Goal: Task Accomplishment & Management: Complete application form

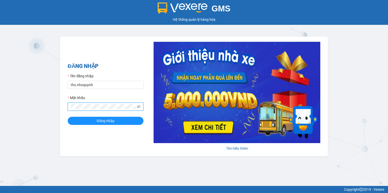
click at [68, 116] on button "Đăng nhập" at bounding box center [106, 120] width 76 height 8
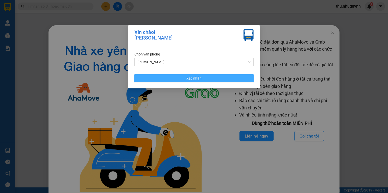
click at [200, 75] on button "Xác nhận" at bounding box center [193, 78] width 119 height 8
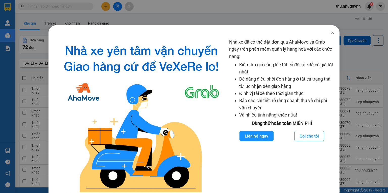
click at [330, 31] on icon "close" at bounding box center [332, 32] width 4 height 4
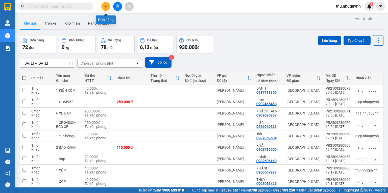
click at [108, 8] on button at bounding box center [105, 6] width 9 height 9
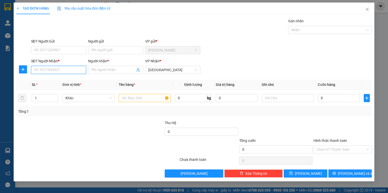
click at [44, 68] on input "SĐT Người Nhận *" at bounding box center [58, 70] width 55 height 8
type input "0886448005"
click at [46, 78] on div "0886448005 - thảo" at bounding box center [58, 80] width 49 height 6
type input "[PERSON_NAME]"
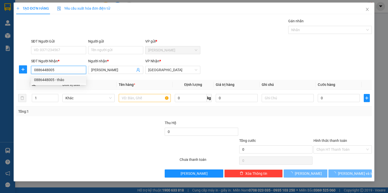
type input "350.000"
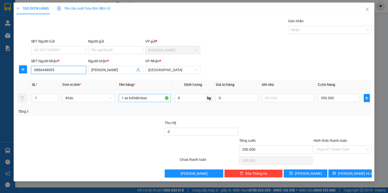
type input "0886448005"
click at [156, 99] on input "1 xe 64548+bao" at bounding box center [145, 98] width 52 height 8
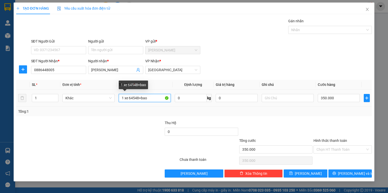
click at [156, 99] on input "1 xe 64548+bao" at bounding box center [145, 98] width 52 height 8
type input "1 xốp + 1 túm bao xanh"
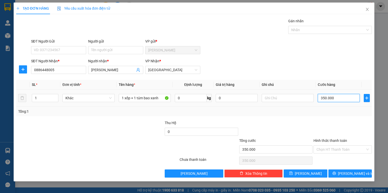
click at [338, 99] on input "350.000" at bounding box center [339, 98] width 42 height 8
type input "6"
type input "60"
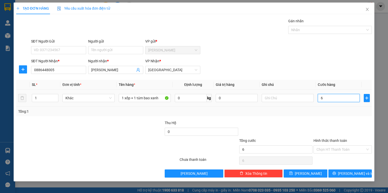
type input "60"
type input "60.000"
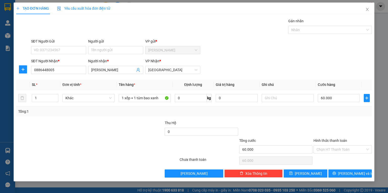
click at [301, 63] on div "SĐT Người [PERSON_NAME] * 0886448005 Người [PERSON_NAME] * [PERSON_NAME] [PERSO…" at bounding box center [201, 67] width 343 height 18
click at [335, 149] on input "Hình thức thanh toán" at bounding box center [341, 149] width 49 height 8
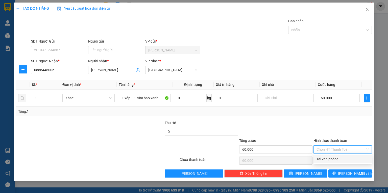
click at [332, 159] on div "Tại văn phòng" at bounding box center [343, 159] width 52 height 6
type input "0"
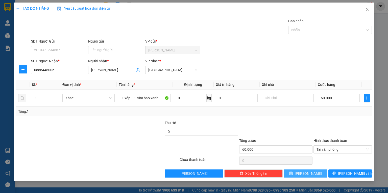
click at [316, 172] on button "[PERSON_NAME]" at bounding box center [306, 173] width 44 height 8
type input "0"
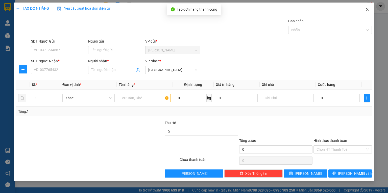
click at [369, 9] on icon "close" at bounding box center [367, 9] width 4 height 4
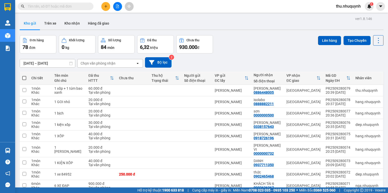
scroll to position [31, 0]
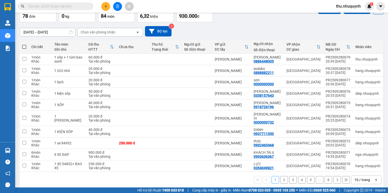
click at [356, 177] on div "10 / trang" at bounding box center [362, 179] width 16 height 5
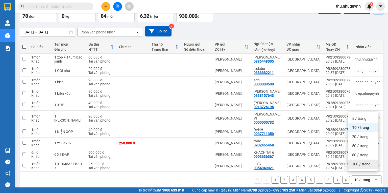
click at [353, 164] on span "100 / trang" at bounding box center [361, 163] width 18 height 5
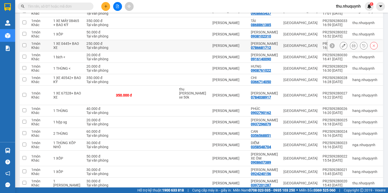
scroll to position [504, 0]
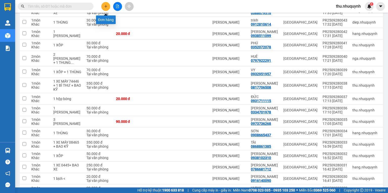
click at [102, 6] on button at bounding box center [105, 6] width 9 height 9
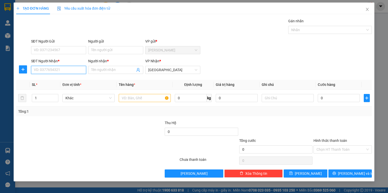
click at [63, 70] on input "SĐT Người Nhận *" at bounding box center [58, 70] width 55 height 8
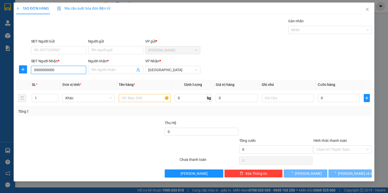
click at [51, 70] on input "0000000000" at bounding box center [58, 70] width 55 height 8
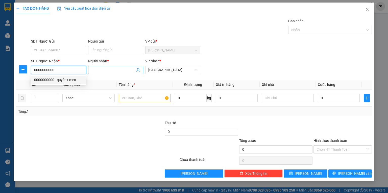
type input "0000000000"
click at [112, 67] on input "Người nhận *" at bounding box center [113, 70] width 44 height 6
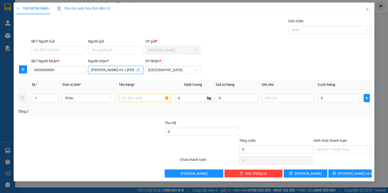
type input "[PERSON_NAME] mt + [PERSON_NAME]"
click at [135, 95] on input "text" at bounding box center [145, 98] width 52 height 8
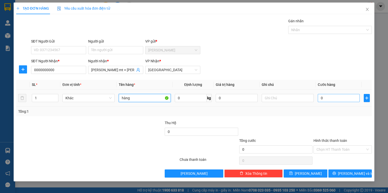
type input "hàng"
click at [331, 97] on input "0" at bounding box center [339, 98] width 42 height 8
type input "1"
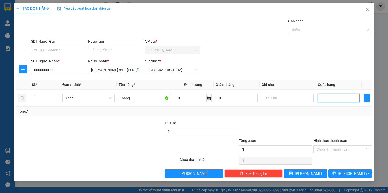
type input "18"
type input "180"
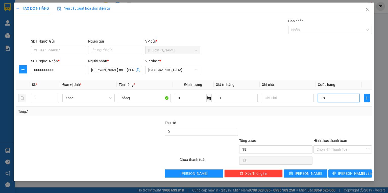
type input "180"
type input "180.000"
click at [276, 134] on div at bounding box center [276, 129] width 74 height 18
drag, startPoint x: 339, startPoint y: 147, endPoint x: 337, endPoint y: 152, distance: 5.4
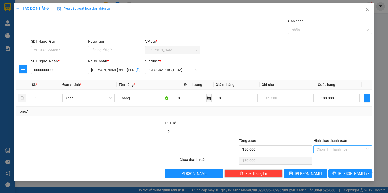
click at [337, 150] on input "Hình thức thanh toán" at bounding box center [341, 149] width 49 height 8
click at [332, 164] on div "Chọn HT Thanh Toán" at bounding box center [342, 160] width 59 height 10
drag, startPoint x: 331, startPoint y: 147, endPoint x: 326, endPoint y: 156, distance: 9.9
click at [330, 148] on input "Hình thức thanh toán" at bounding box center [341, 149] width 49 height 8
click at [326, 156] on div "Tại văn phòng" at bounding box center [343, 159] width 52 height 6
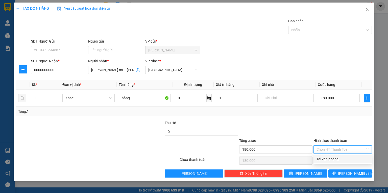
type input "0"
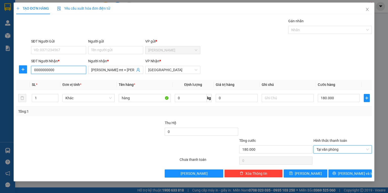
click at [63, 69] on input "0000000000" at bounding box center [58, 70] width 55 height 8
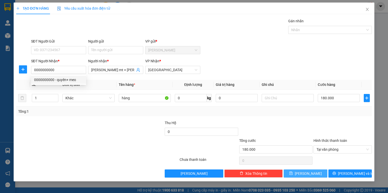
click at [297, 170] on button "[PERSON_NAME]" at bounding box center [306, 173] width 44 height 8
type input "0"
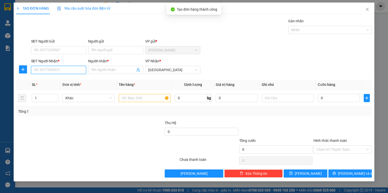
click at [75, 72] on input "SĐT Người Nhận *" at bounding box center [58, 70] width 55 height 8
paste input "0000000000"
type input "0000000000"
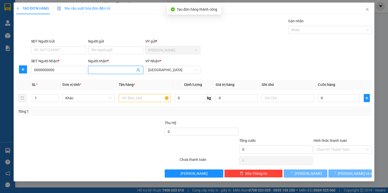
click at [112, 68] on input "Người nhận *" at bounding box center [113, 70] width 44 height 6
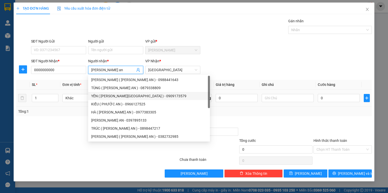
type input "[PERSON_NAME] an"
click at [160, 102] on div at bounding box center [145, 98] width 52 height 10
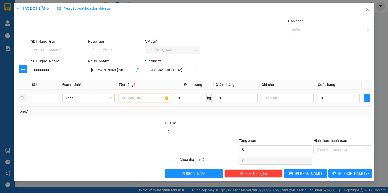
click at [163, 99] on input "text" at bounding box center [145, 98] width 52 height 8
type input "hàng"
click at [337, 96] on input "0" at bounding box center [339, 98] width 42 height 8
type input "1"
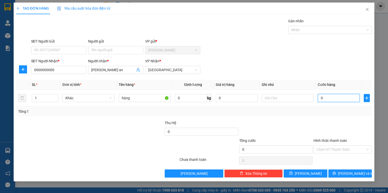
type input "1"
type input "10"
type input "100"
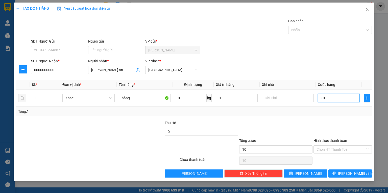
type input "100"
type input "100.000"
click at [321, 138] on label "Hình thức thanh toán" at bounding box center [331, 140] width 34 height 4
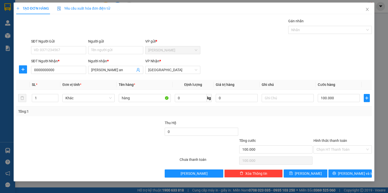
click at [321, 145] on input "Hình thức thanh toán" at bounding box center [341, 149] width 49 height 8
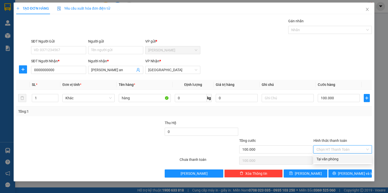
drag, startPoint x: 340, startPoint y: 149, endPoint x: 336, endPoint y: 159, distance: 10.7
click at [339, 151] on input "Hình thức thanh toán" at bounding box center [341, 149] width 49 height 8
click at [336, 160] on div "Tại văn phòng" at bounding box center [343, 159] width 52 height 6
type input "0"
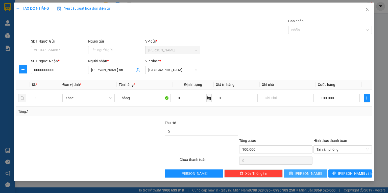
drag, startPoint x: 317, startPoint y: 173, endPoint x: 228, endPoint y: 126, distance: 100.8
click at [317, 173] on button "[PERSON_NAME]" at bounding box center [306, 173] width 44 height 8
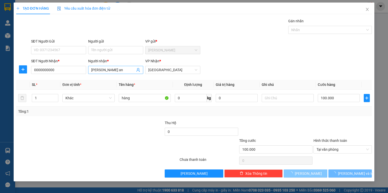
type input "0"
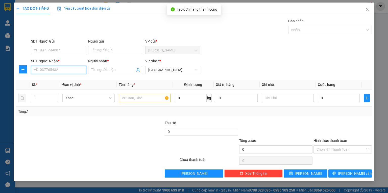
click at [42, 66] on input "SĐT Người Nhận *" at bounding box center [58, 70] width 55 height 8
paste input "0000000000"
type input "0000000000"
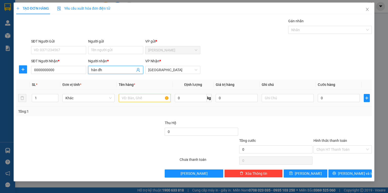
type input "hân đh"
click at [150, 99] on input "text" at bounding box center [145, 98] width 52 height 8
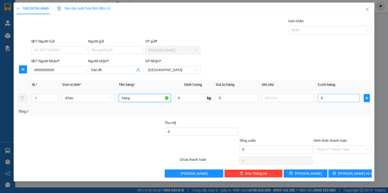
type input "hàng"
click at [320, 100] on input "0" at bounding box center [339, 98] width 42 height 8
type input "4"
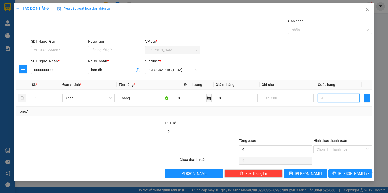
type input "40"
type input "40.000"
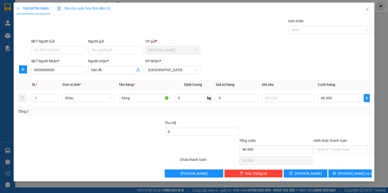
click at [326, 123] on div at bounding box center [342, 129] width 59 height 18
click at [329, 149] on input "Hình thức thanh toán" at bounding box center [341, 149] width 49 height 8
click at [326, 163] on div "Transit Pickup Surcharge Ids Transit Deliver Surcharge Ids Transit Deliver Surc…" at bounding box center [194, 97] width 356 height 159
click at [333, 146] on input "Hình thức thanh toán" at bounding box center [341, 149] width 49 height 8
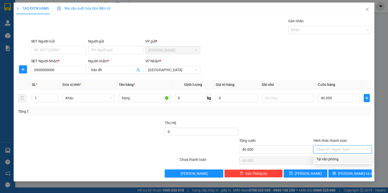
click at [327, 158] on div "Tại văn phòng" at bounding box center [343, 159] width 52 height 6
type input "0"
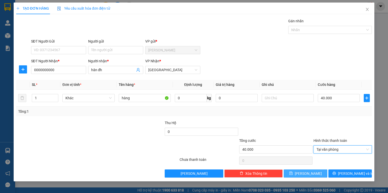
click at [314, 172] on button "[PERSON_NAME]" at bounding box center [306, 173] width 44 height 8
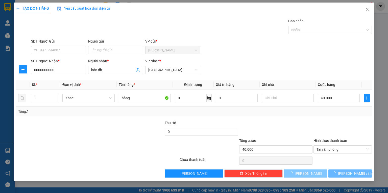
type input "0"
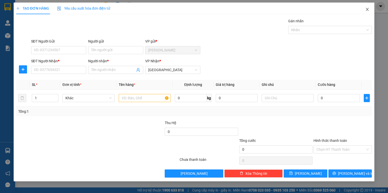
click at [368, 9] on icon "close" at bounding box center [367, 9] width 3 height 3
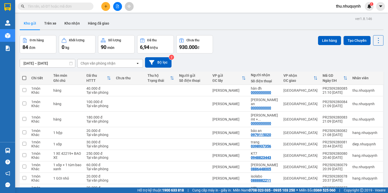
click at [26, 78] on span at bounding box center [24, 78] width 4 height 4
click at [24, 75] on input "checkbox" at bounding box center [24, 75] width 0 height 0
checkbox input "true"
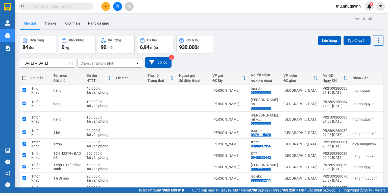
checkbox input "true"
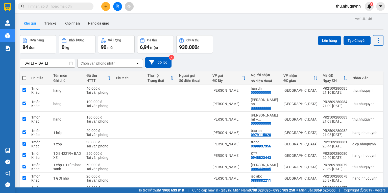
checkbox input "true"
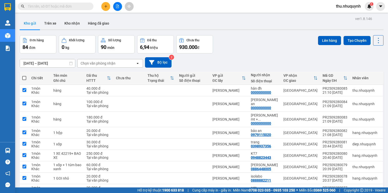
checkbox input "true"
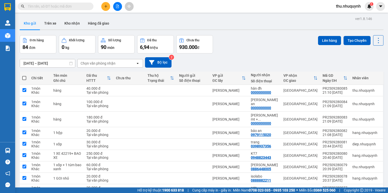
checkbox input "true"
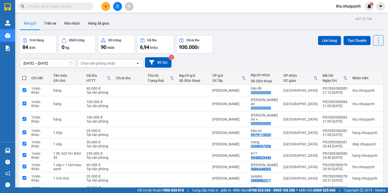
checkbox input "true"
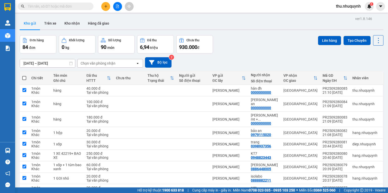
checkbox input "true"
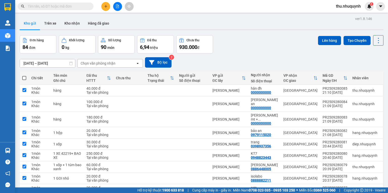
checkbox input "true"
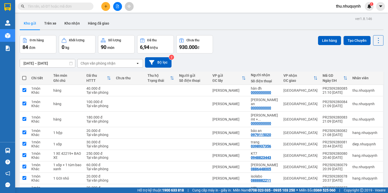
checkbox input "true"
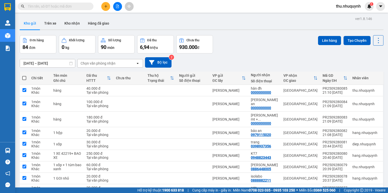
checkbox input "true"
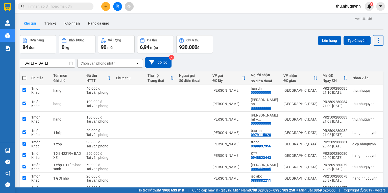
checkbox input "true"
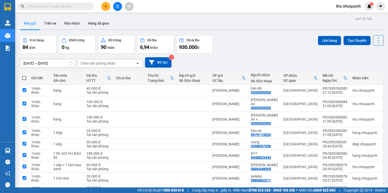
checkbox input "true"
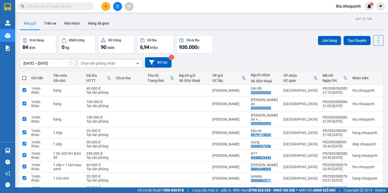
checkbox input "true"
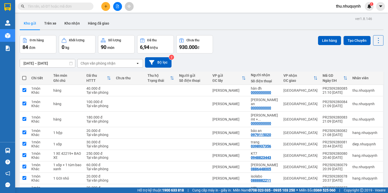
checkbox input "true"
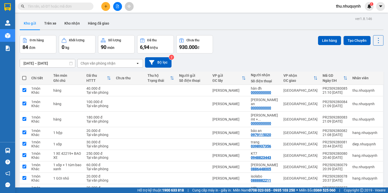
checkbox input "true"
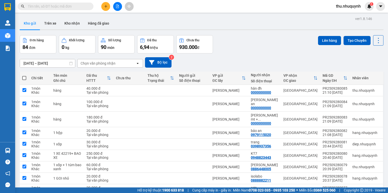
checkbox input "true"
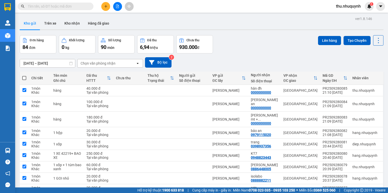
checkbox input "true"
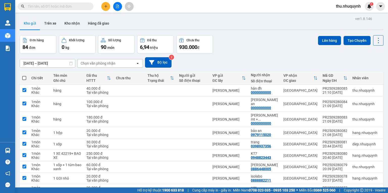
checkbox input "true"
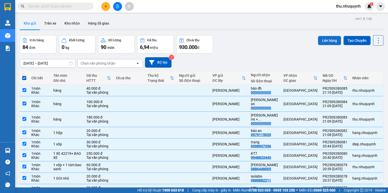
click at [325, 42] on button "Lên hàng" at bounding box center [329, 40] width 23 height 9
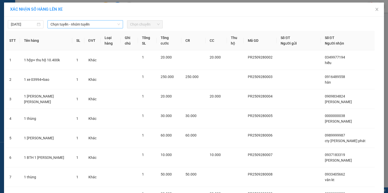
click at [74, 27] on span "Chọn tuyến - nhóm tuyến" at bounding box center [85, 24] width 69 height 8
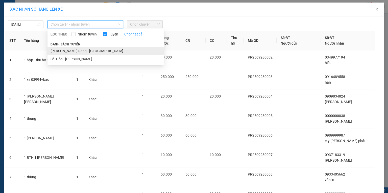
click at [63, 49] on li "[PERSON_NAME] Rang - [GEOGRAPHIC_DATA]" at bounding box center [106, 51] width 116 height 8
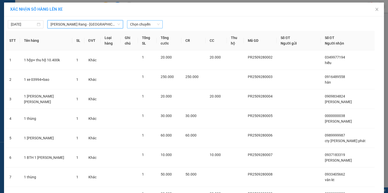
click at [150, 24] on span "Chọn chuyến" at bounding box center [145, 24] width 30 height 8
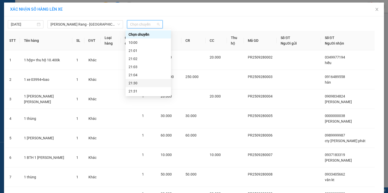
scroll to position [24, 0]
click at [136, 73] on div "22:00" at bounding box center [148, 75] width 39 height 6
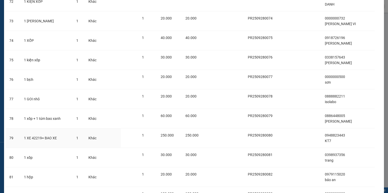
scroll to position [1539, 0]
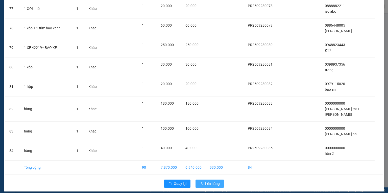
click at [201, 181] on icon "upload" at bounding box center [202, 183] width 4 height 4
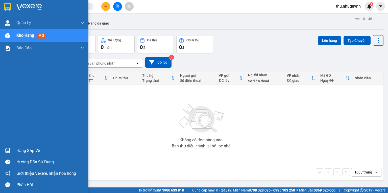
click at [10, 38] on img at bounding box center [7, 35] width 5 height 5
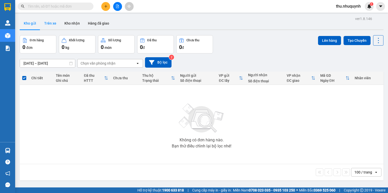
click at [53, 25] on button "Trên xe" at bounding box center [50, 23] width 20 height 12
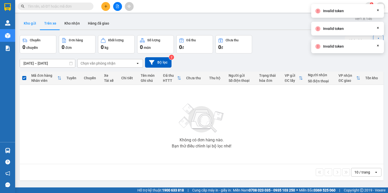
click at [26, 25] on button "Kho gửi" at bounding box center [30, 23] width 20 height 12
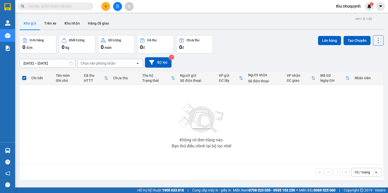
click at [347, 2] on div "thu.nhuquynh 1" at bounding box center [353, 6] width 42 height 9
drag, startPoint x: 345, startPoint y: 6, endPoint x: 344, endPoint y: 9, distance: 3.8
click at [345, 6] on span "thu.nhuquynh" at bounding box center [348, 6] width 33 height 6
click at [346, 16] on span "Đăng xuất" at bounding box center [350, 16] width 23 height 6
